Goal: Obtain resource: Obtain resource

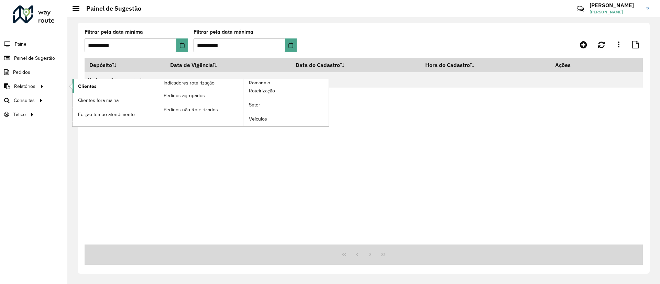
click at [94, 87] on span "Clientes" at bounding box center [87, 86] width 19 height 7
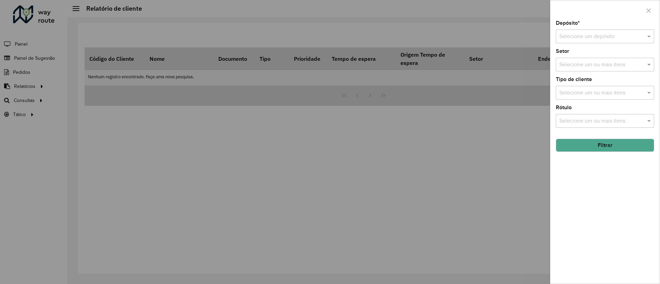
click at [596, 40] on input "text" at bounding box center [598, 37] width 78 height 8
click at [594, 50] on ng-dropdown-panel "CDD Campinas CDD Viana ([GEOGRAPHIC_DATA])" at bounding box center [605, 62] width 98 height 31
click at [594, 51] on div "CDD Campinas" at bounding box center [605, 57] width 98 height 12
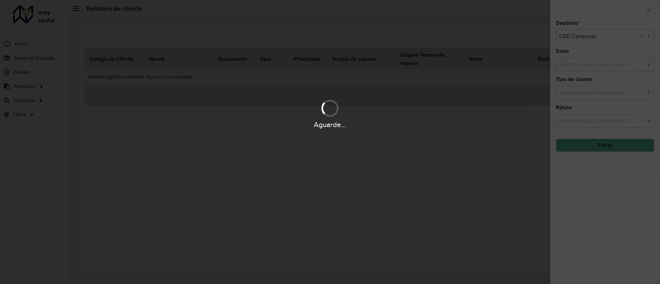
click at [602, 216] on div "Aguarde..." at bounding box center [330, 142] width 660 height 284
click at [608, 94] on div "Aguarde..." at bounding box center [330, 142] width 660 height 284
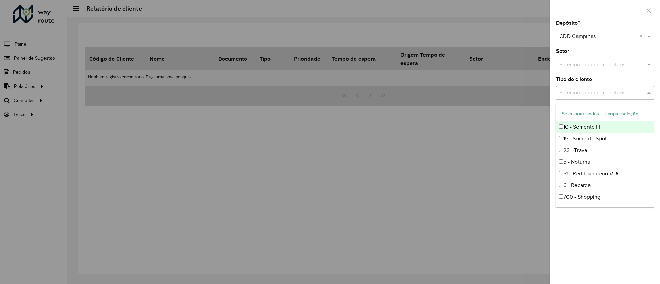
click at [608, 94] on input "text" at bounding box center [602, 93] width 88 height 8
click at [583, 166] on div "5 - Noturna" at bounding box center [605, 162] width 98 height 12
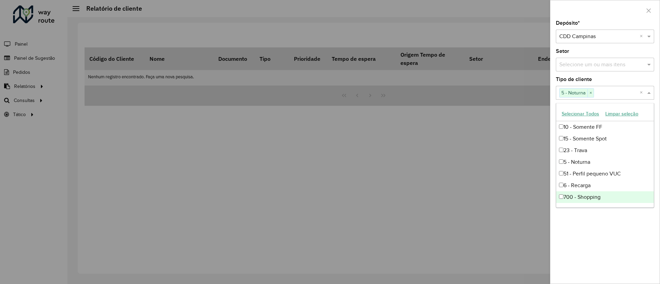
click at [600, 230] on div "Depósito * Selecione um depósito × CDD Campinas × Setor Selecione um ou mais it…" at bounding box center [604, 152] width 109 height 263
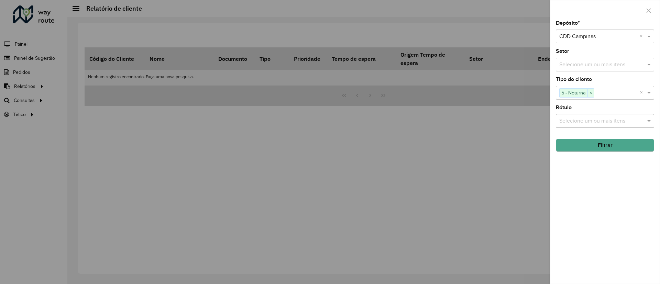
click at [605, 145] on button "Filtrar" at bounding box center [605, 145] width 98 height 13
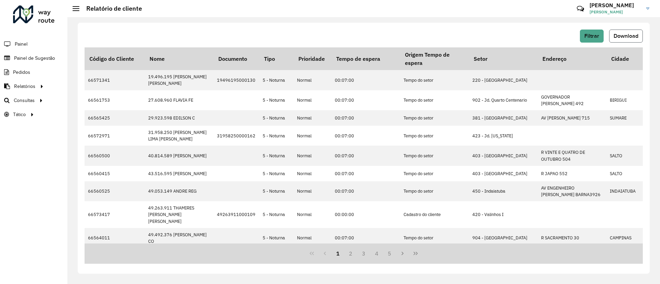
click at [632, 37] on span "Download" at bounding box center [626, 36] width 25 height 6
